Goal: Information Seeking & Learning: Learn about a topic

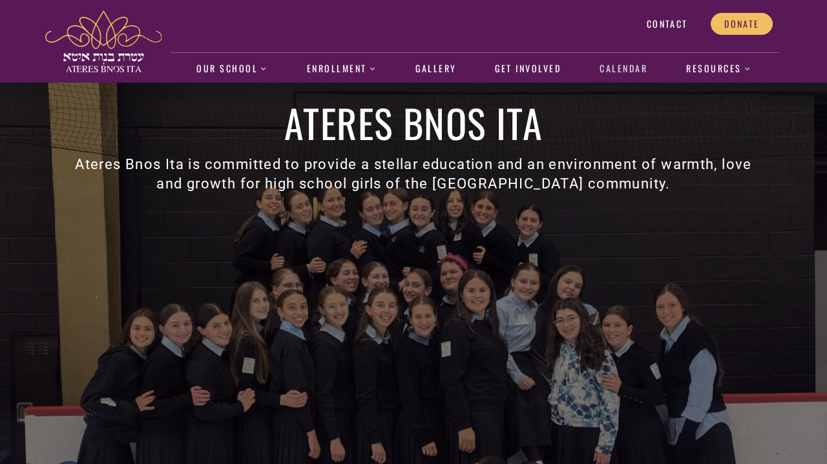
click at [626, 72] on link "Calendar" at bounding box center [623, 69] width 61 height 30
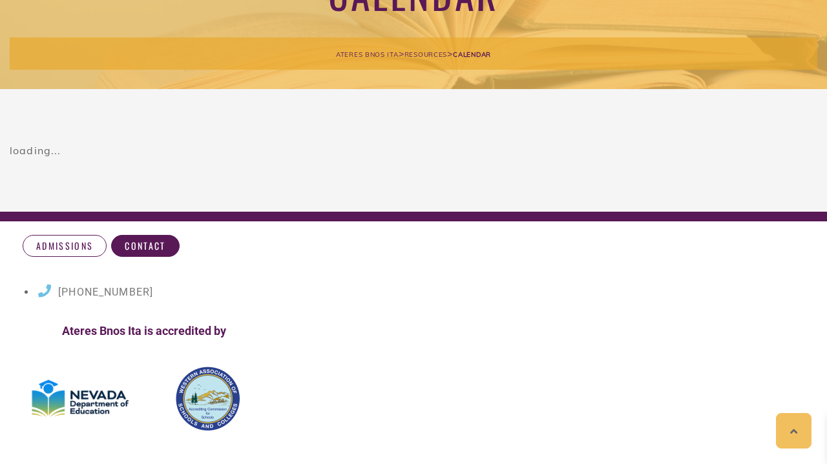
scroll to position [162, 0]
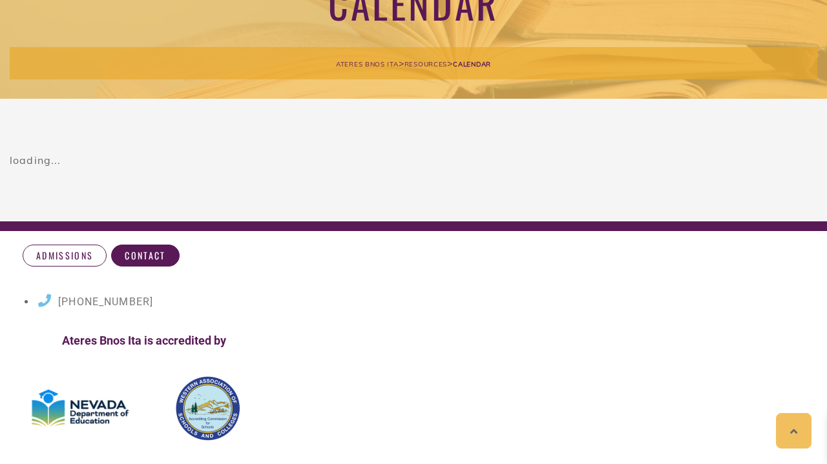
click at [414, 172] on div "loading... Powered by Pretty Google Calendar" at bounding box center [413, 160] width 827 height 123
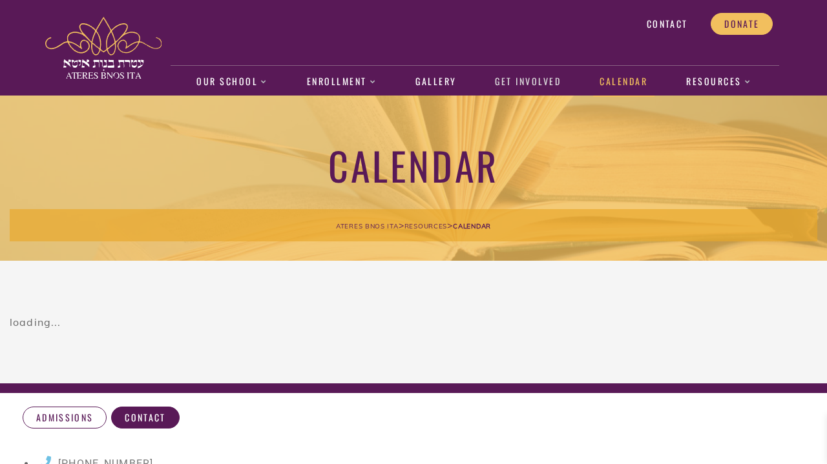
scroll to position [0, 0]
click at [628, 72] on link "Calendar" at bounding box center [623, 82] width 61 height 30
click at [628, 84] on link "Calendar" at bounding box center [623, 82] width 61 height 30
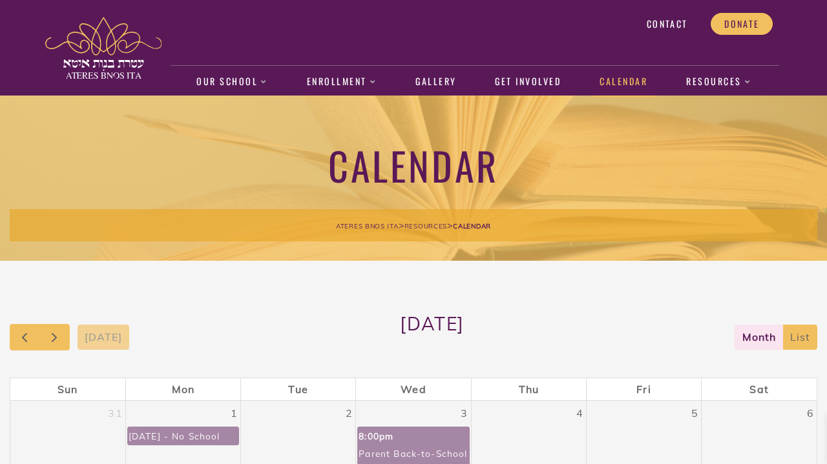
scroll to position [129, 0]
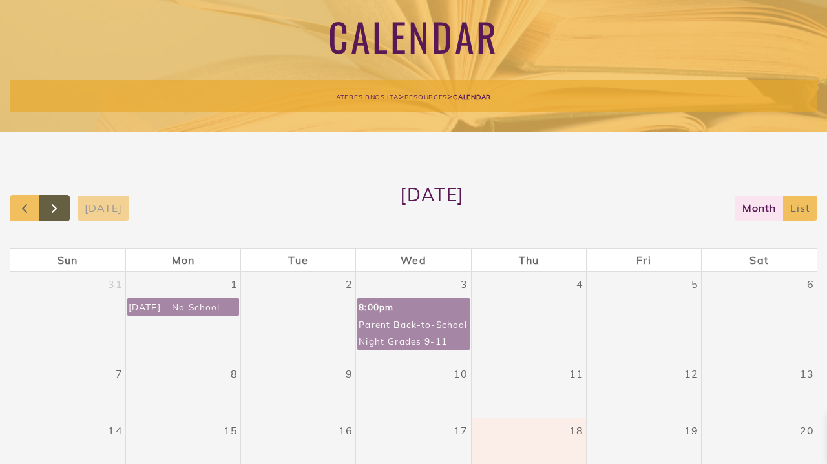
click at [62, 208] on span "button" at bounding box center [53, 208] width 15 height 15
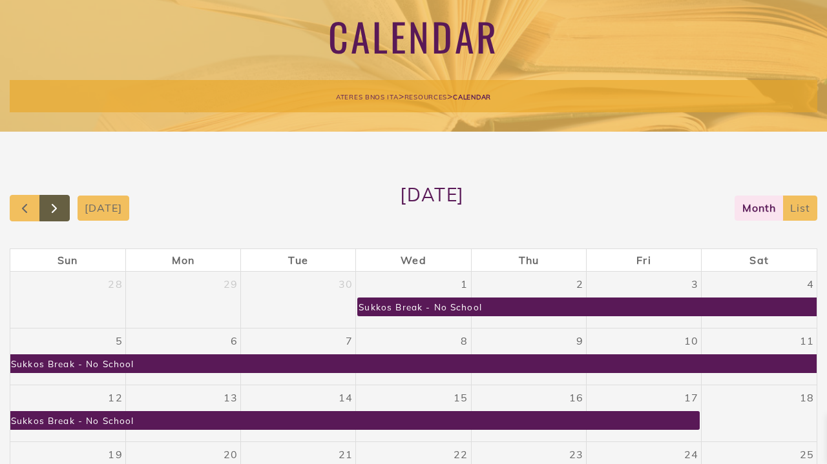
click at [62, 208] on span "button" at bounding box center [53, 208] width 15 height 15
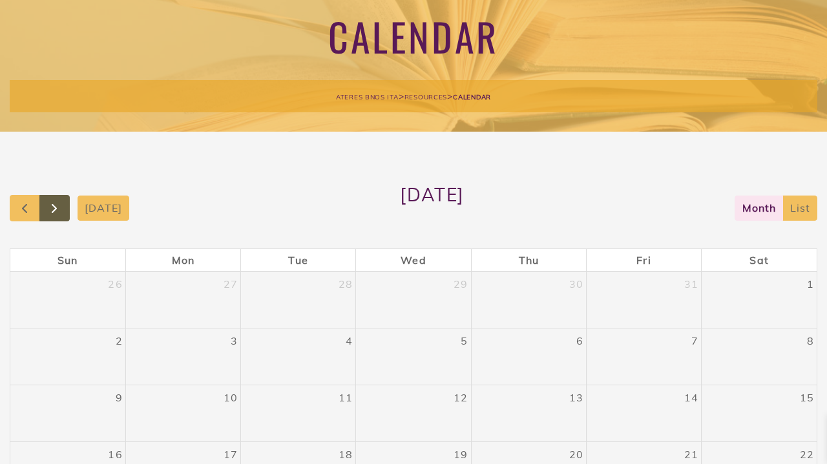
click at [62, 208] on span "button" at bounding box center [53, 208] width 15 height 15
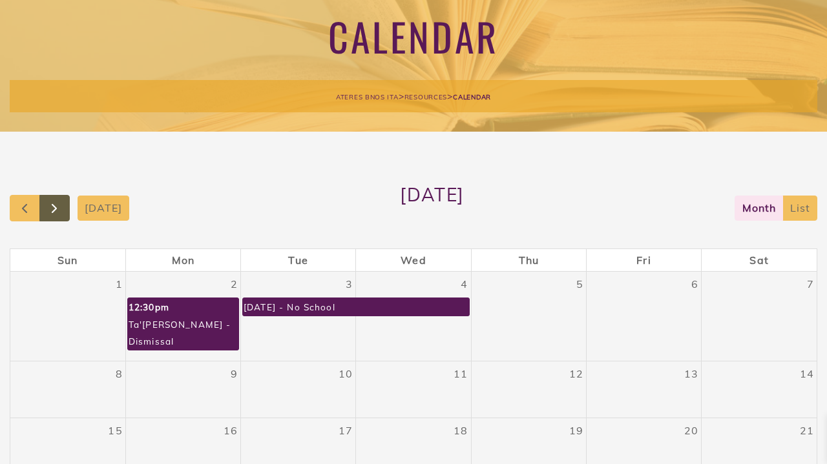
click at [62, 208] on span "button" at bounding box center [53, 208] width 15 height 15
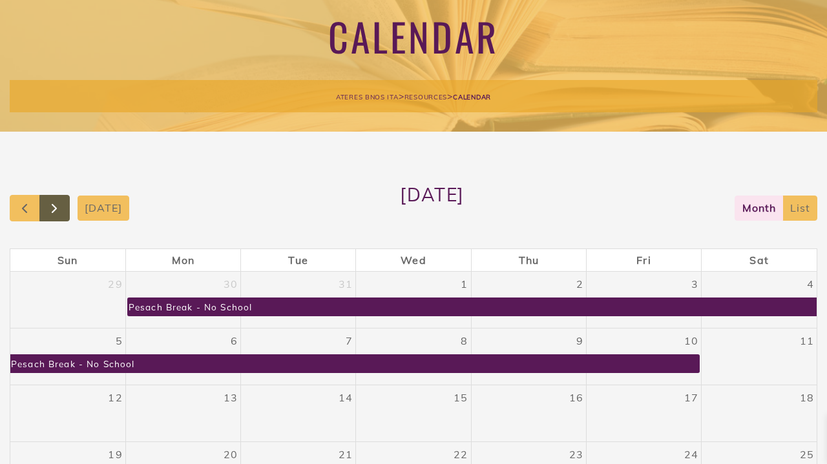
click at [62, 208] on span "button" at bounding box center [53, 208] width 15 height 15
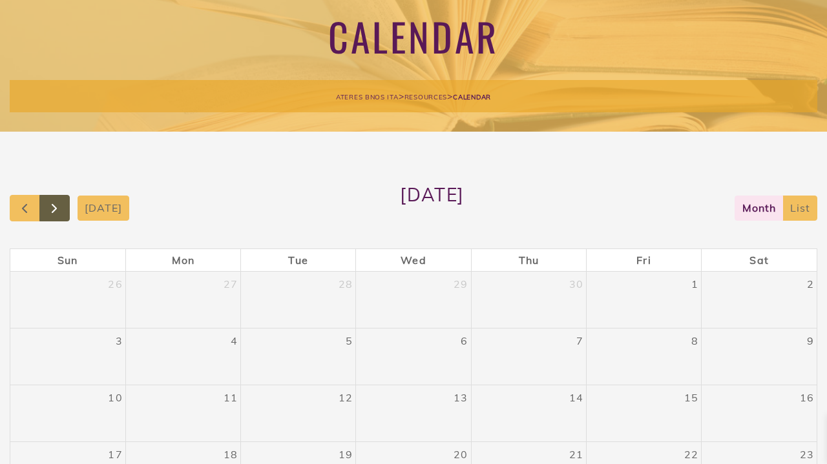
click at [62, 208] on span "button" at bounding box center [53, 208] width 15 height 15
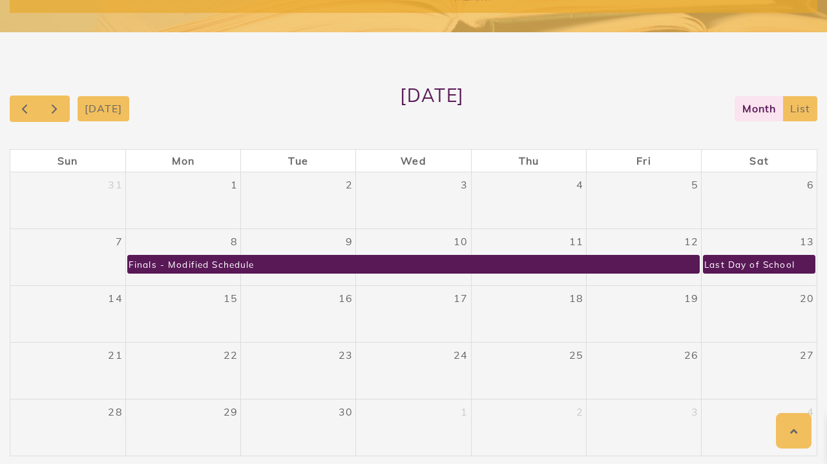
scroll to position [177, 0]
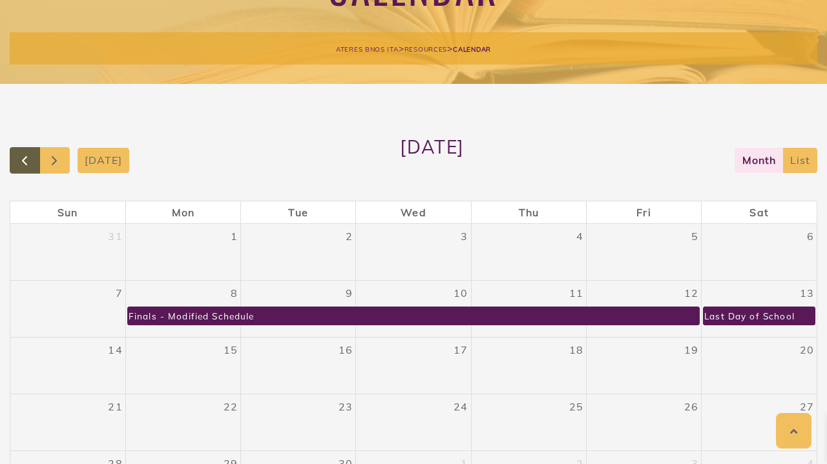
click at [21, 155] on span "button" at bounding box center [24, 160] width 15 height 15
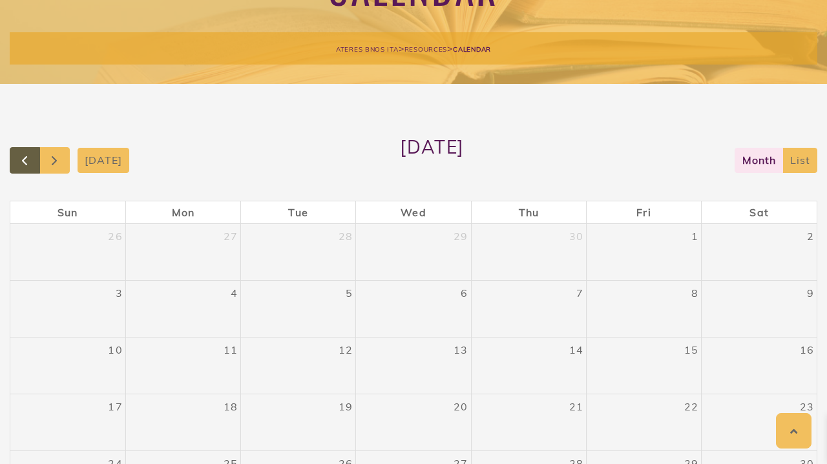
click at [21, 155] on span "button" at bounding box center [24, 160] width 15 height 15
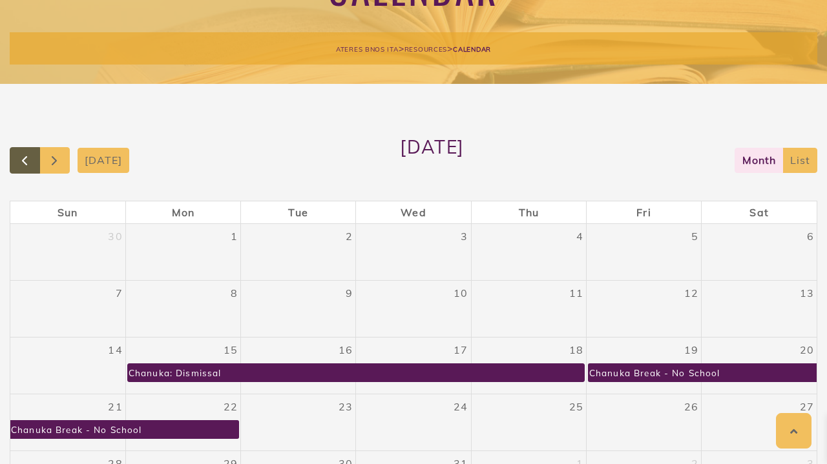
click at [21, 155] on span "button" at bounding box center [24, 160] width 15 height 15
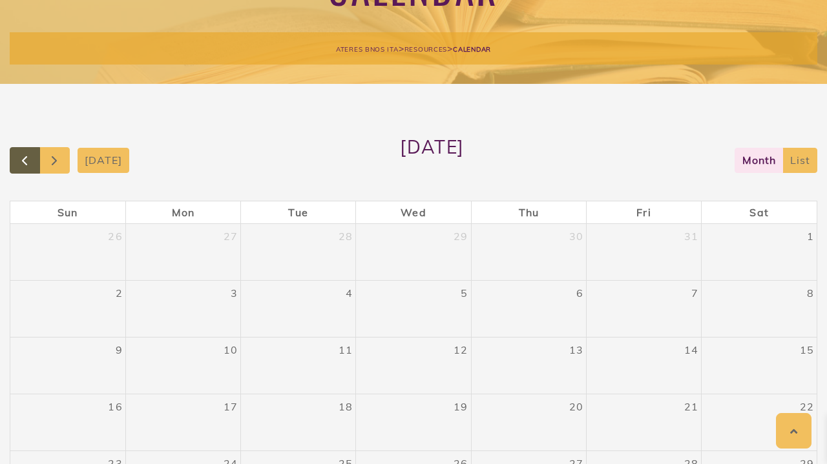
click at [21, 155] on span "button" at bounding box center [24, 160] width 15 height 15
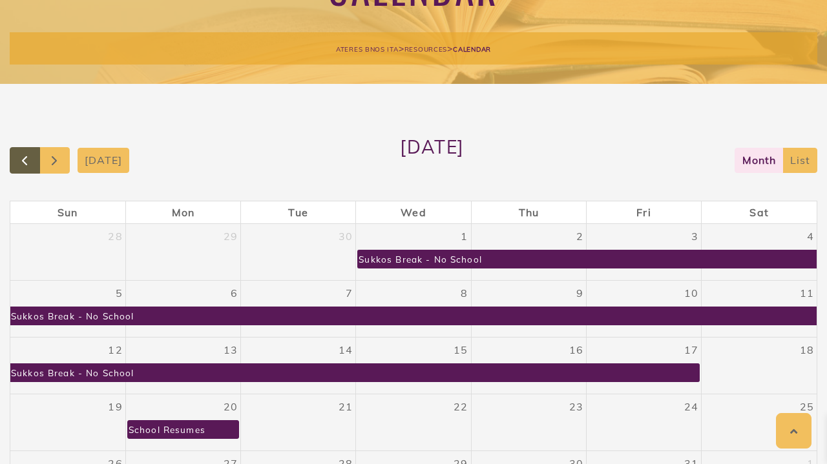
click at [28, 163] on span "button" at bounding box center [24, 160] width 15 height 15
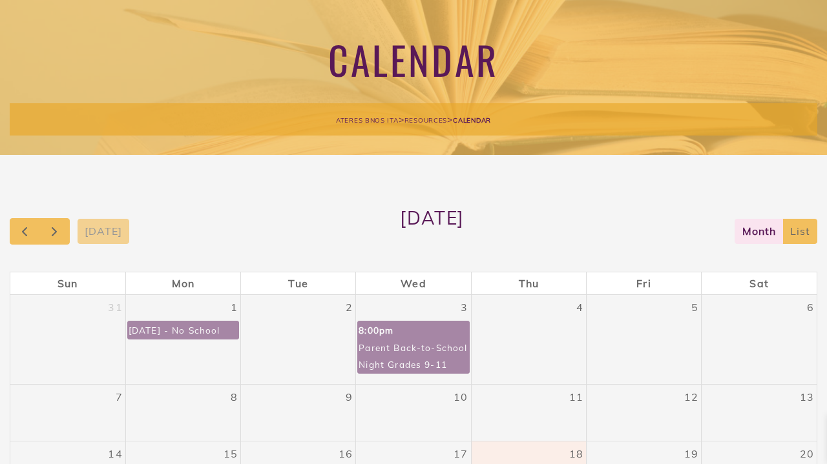
scroll to position [88, 0]
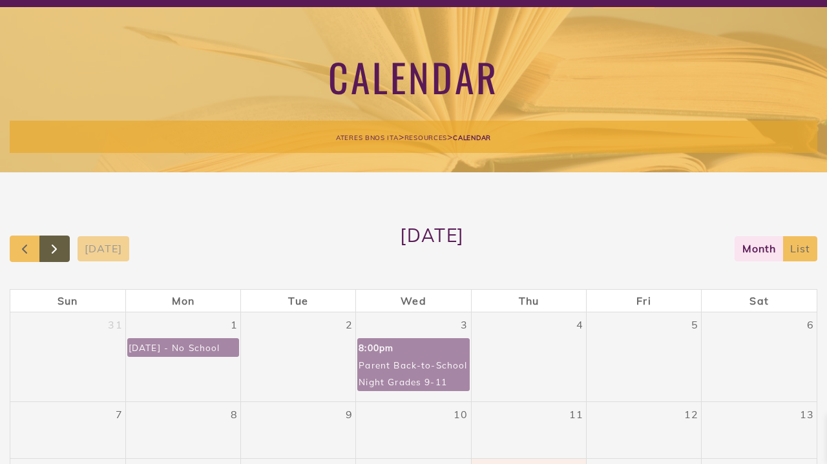
click at [62, 255] on span "button" at bounding box center [53, 249] width 15 height 15
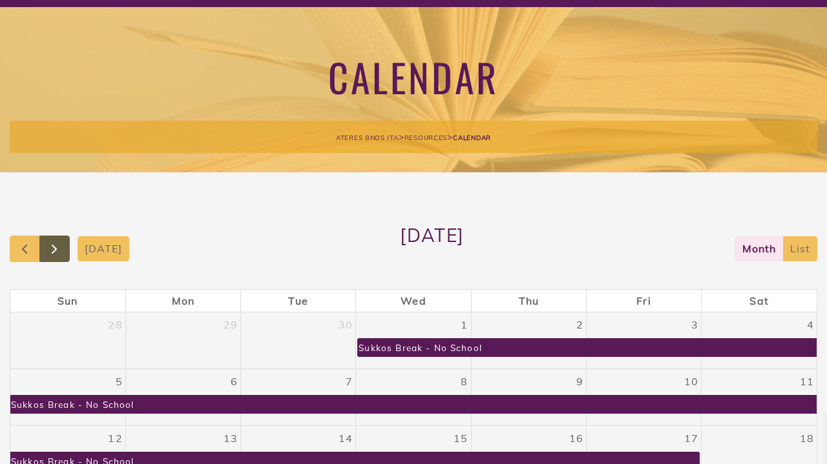
click at [62, 255] on span "button" at bounding box center [53, 249] width 15 height 15
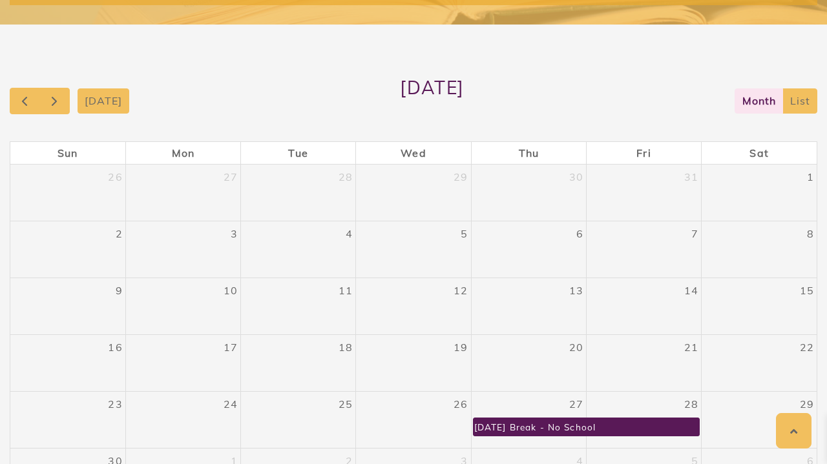
scroll to position [168, 0]
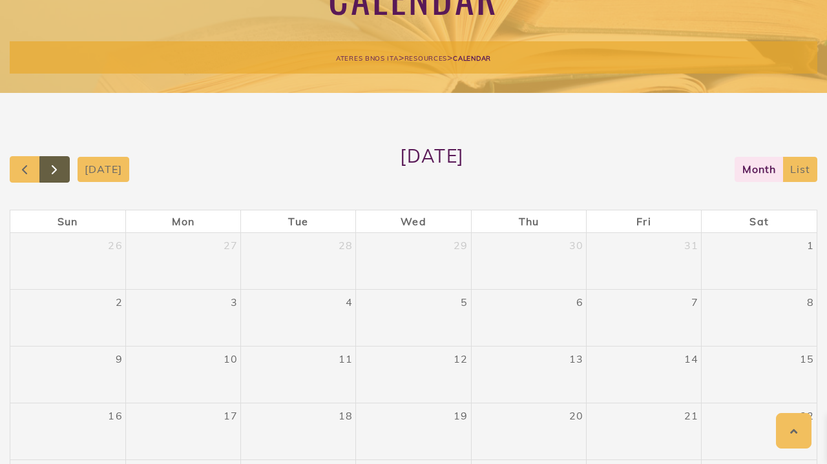
click at [56, 178] on button "button" at bounding box center [54, 169] width 30 height 26
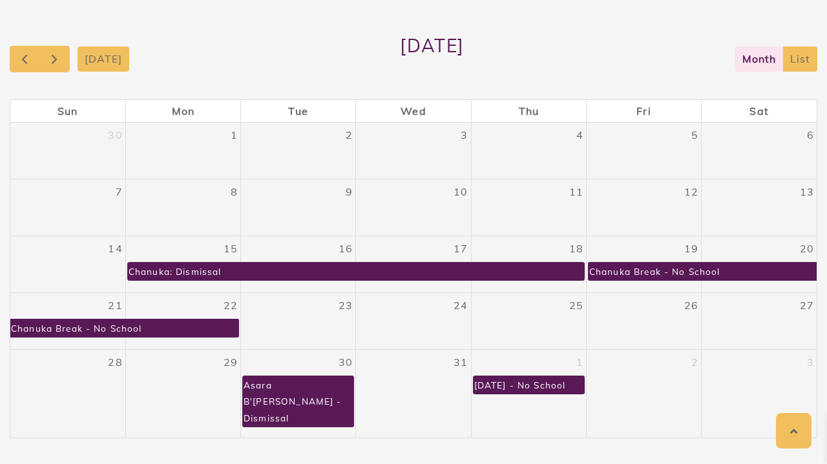
scroll to position [278, 0]
